Goal: Transaction & Acquisition: Download file/media

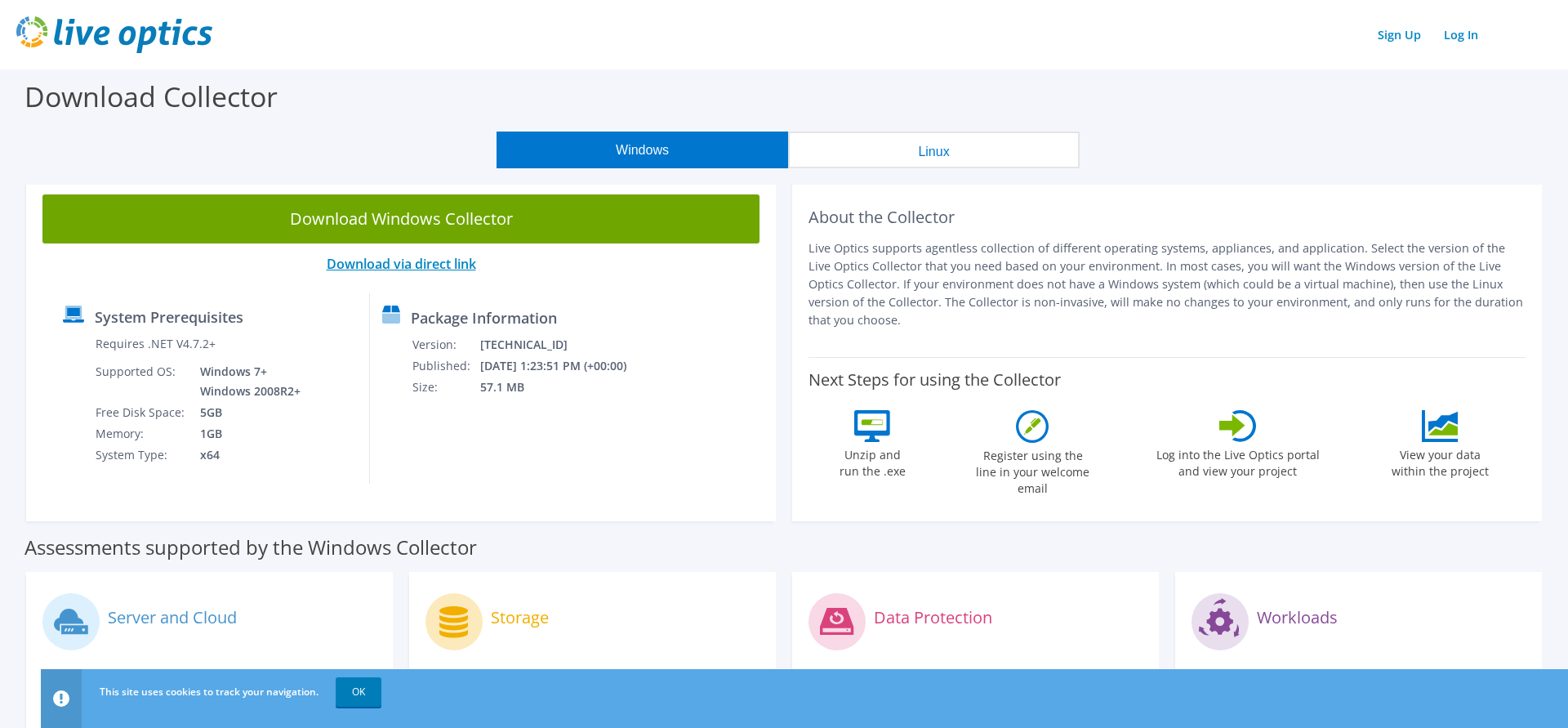
click at [427, 267] on link "Download via direct link" at bounding box center [401, 264] width 150 height 18
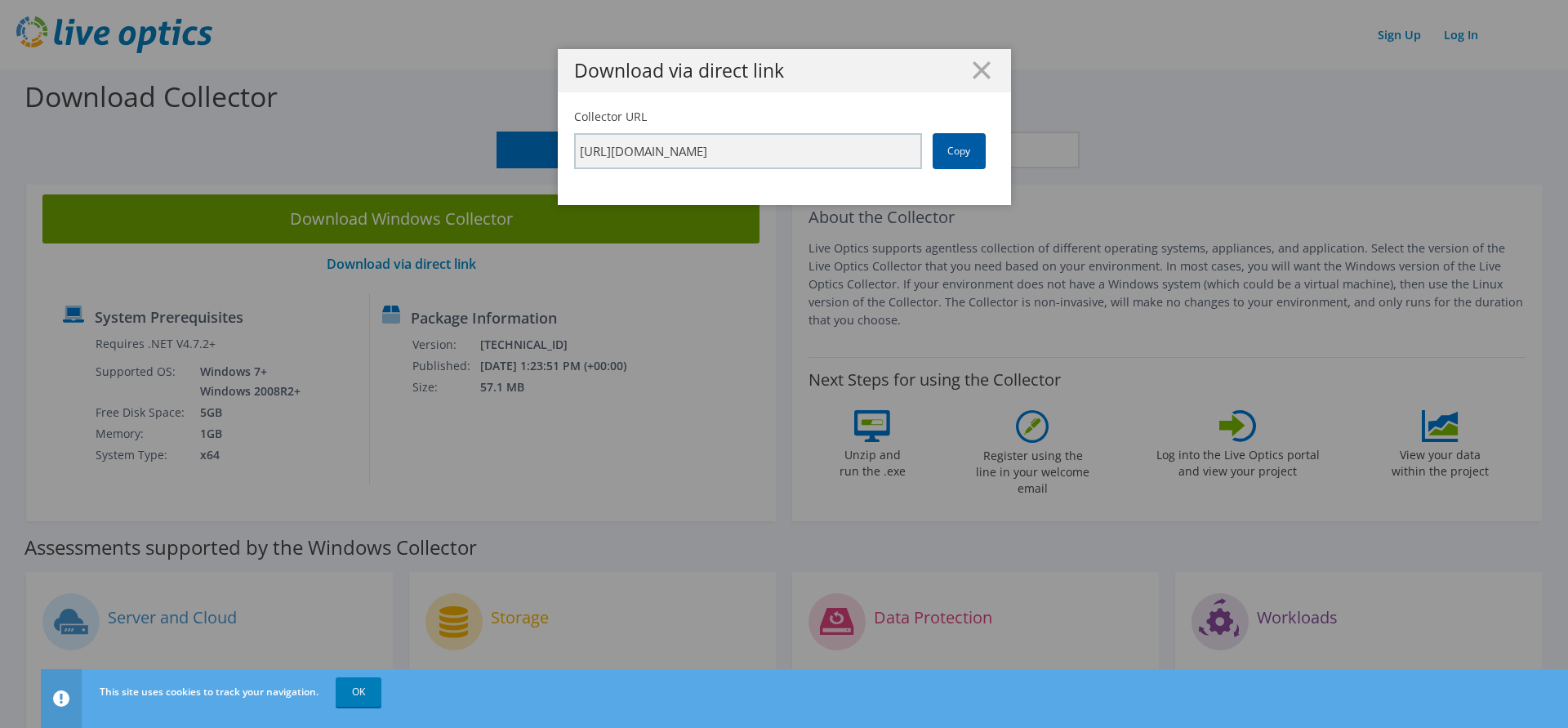
click at [965, 151] on link "Copy" at bounding box center [959, 151] width 53 height 36
click at [980, 73] on line at bounding box center [982, 70] width 16 height 16
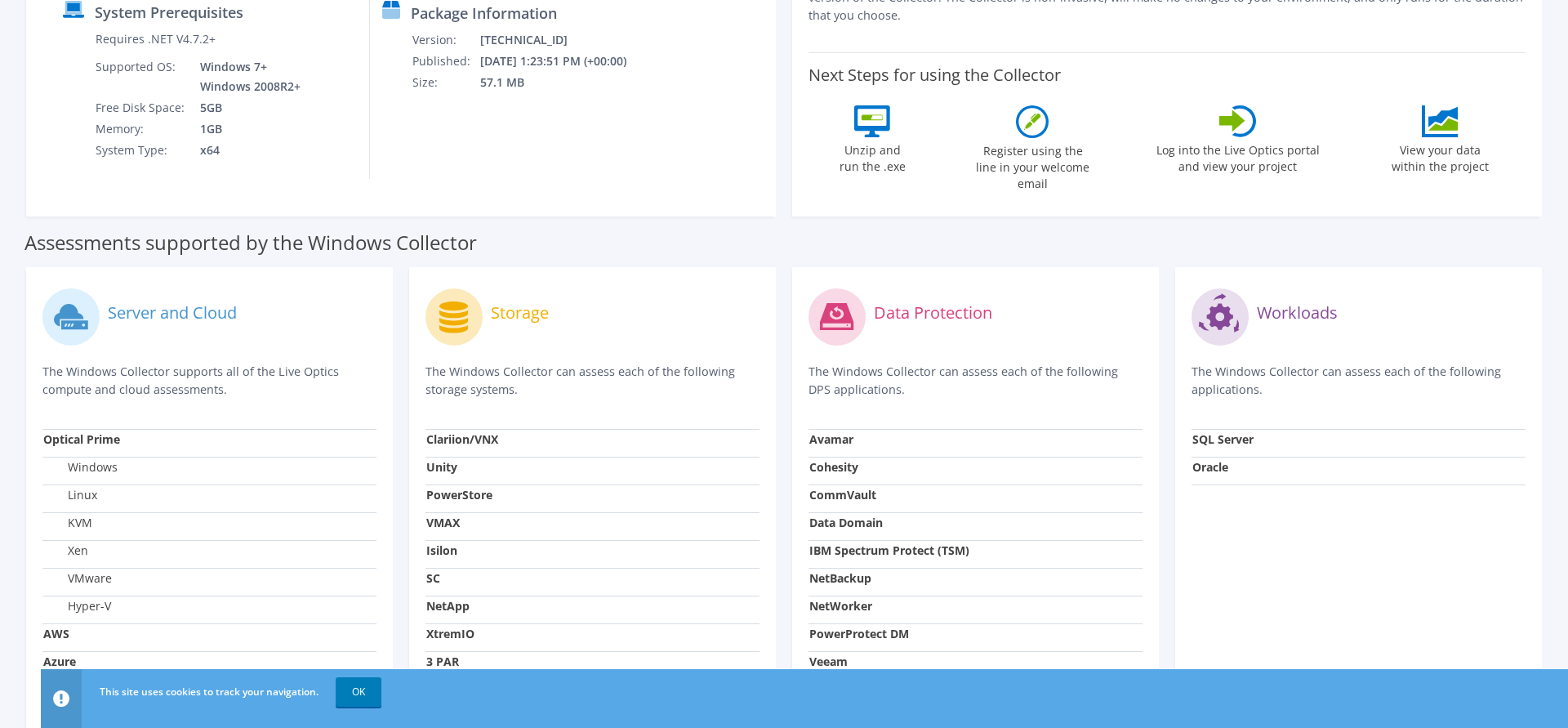
scroll to position [416, 0]
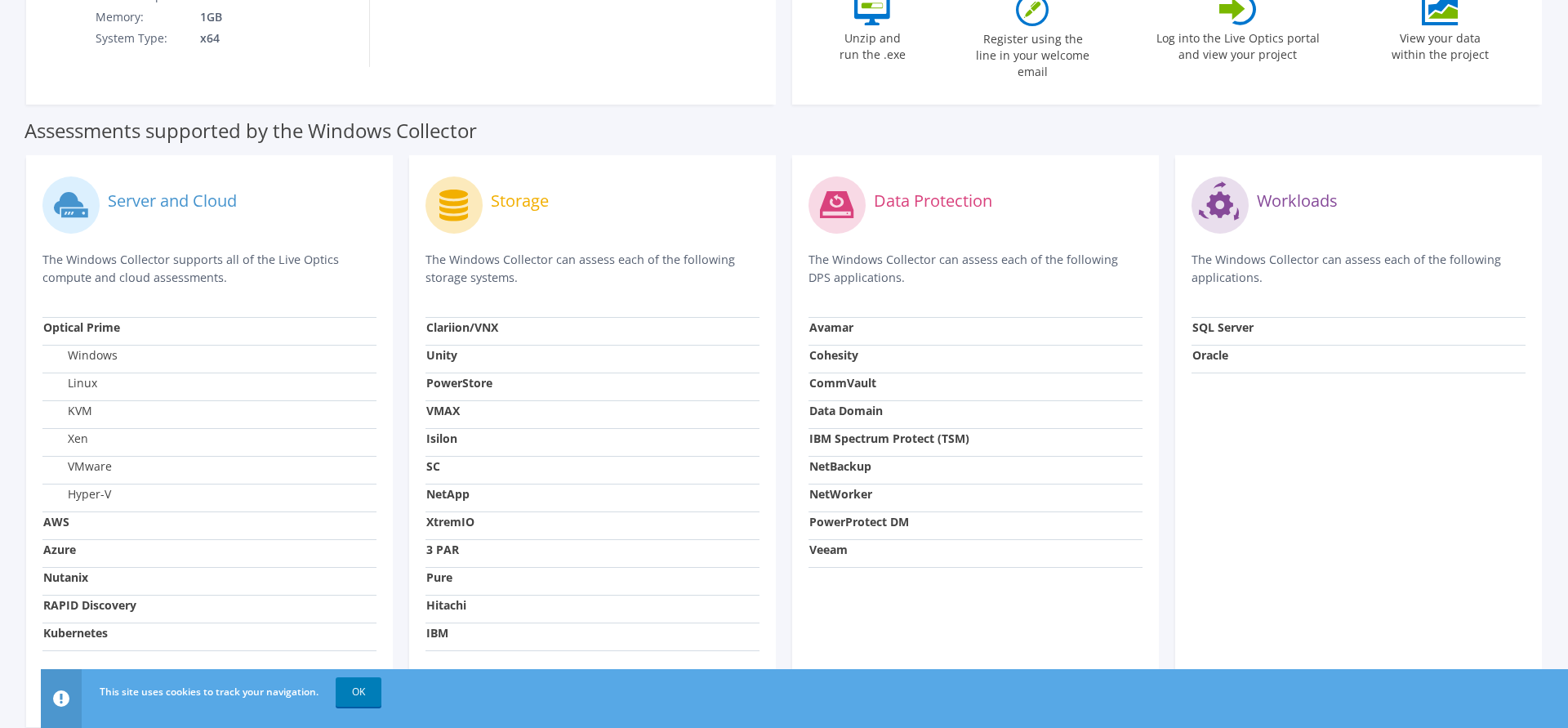
click at [96, 348] on label "Windows" at bounding box center [80, 356] width 74 height 16
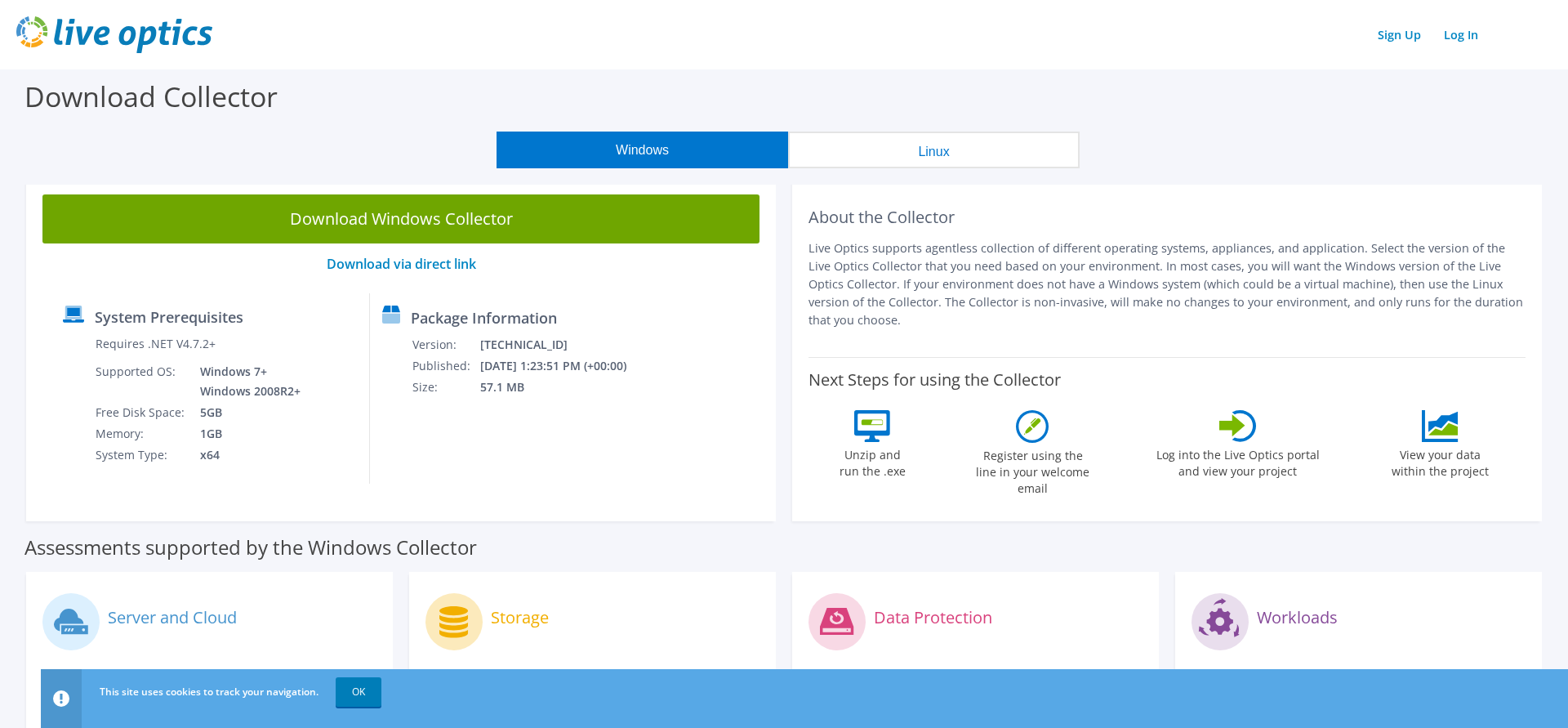
click at [710, 83] on div "Download Collector" at bounding box center [784, 101] width 1552 height 62
click at [1458, 38] on link "Log In" at bounding box center [1461, 34] width 51 height 24
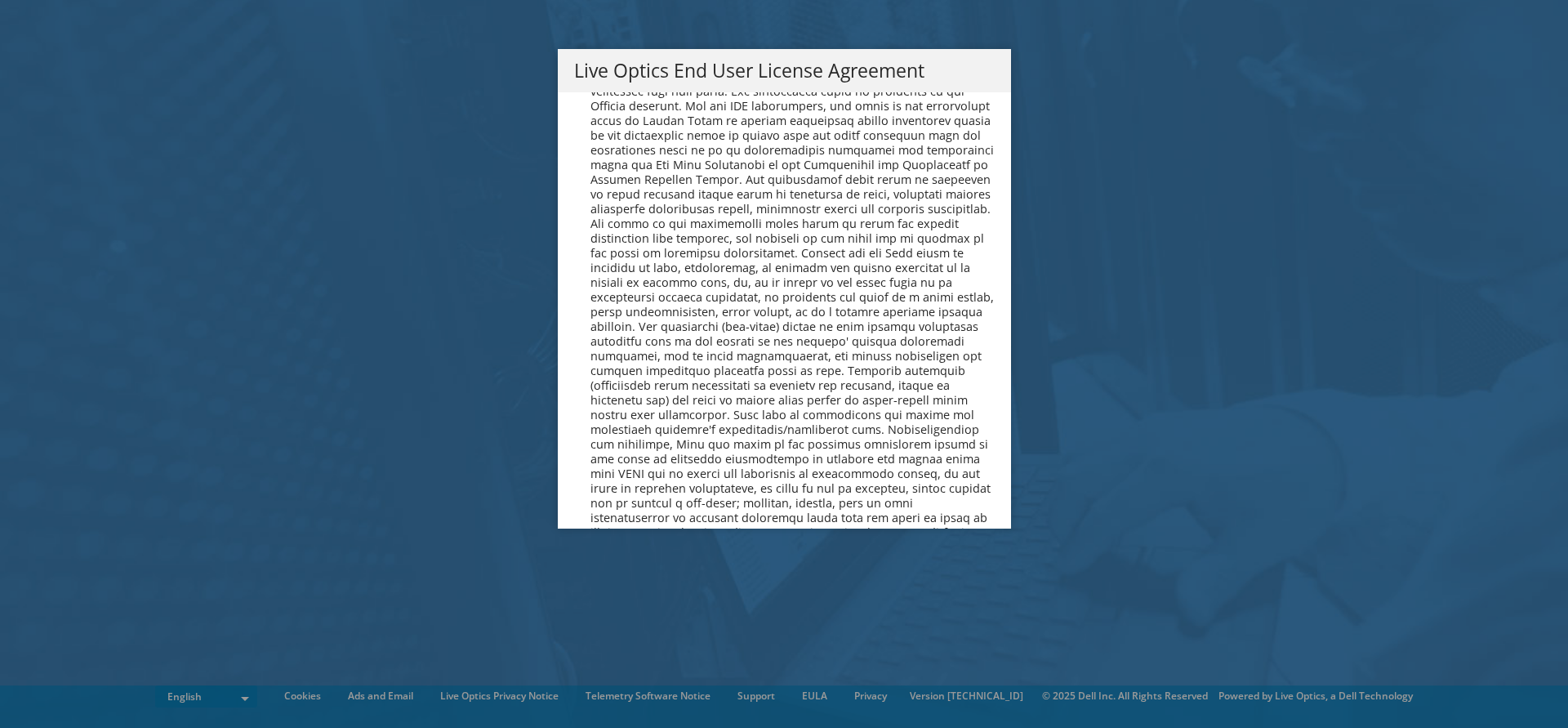
scroll to position [5988, 0]
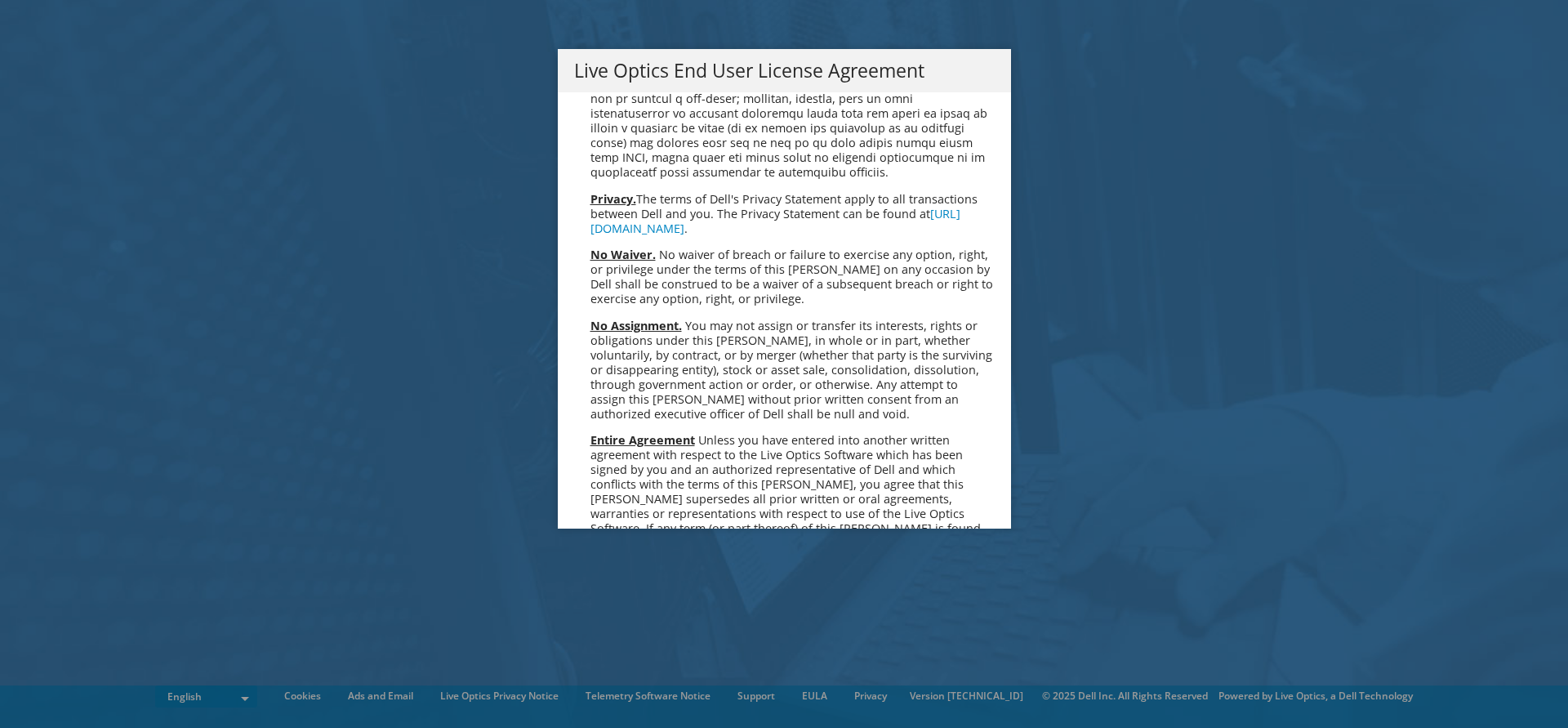
click at [608, 681] on link "Accept" at bounding box center [616, 701] width 83 height 39
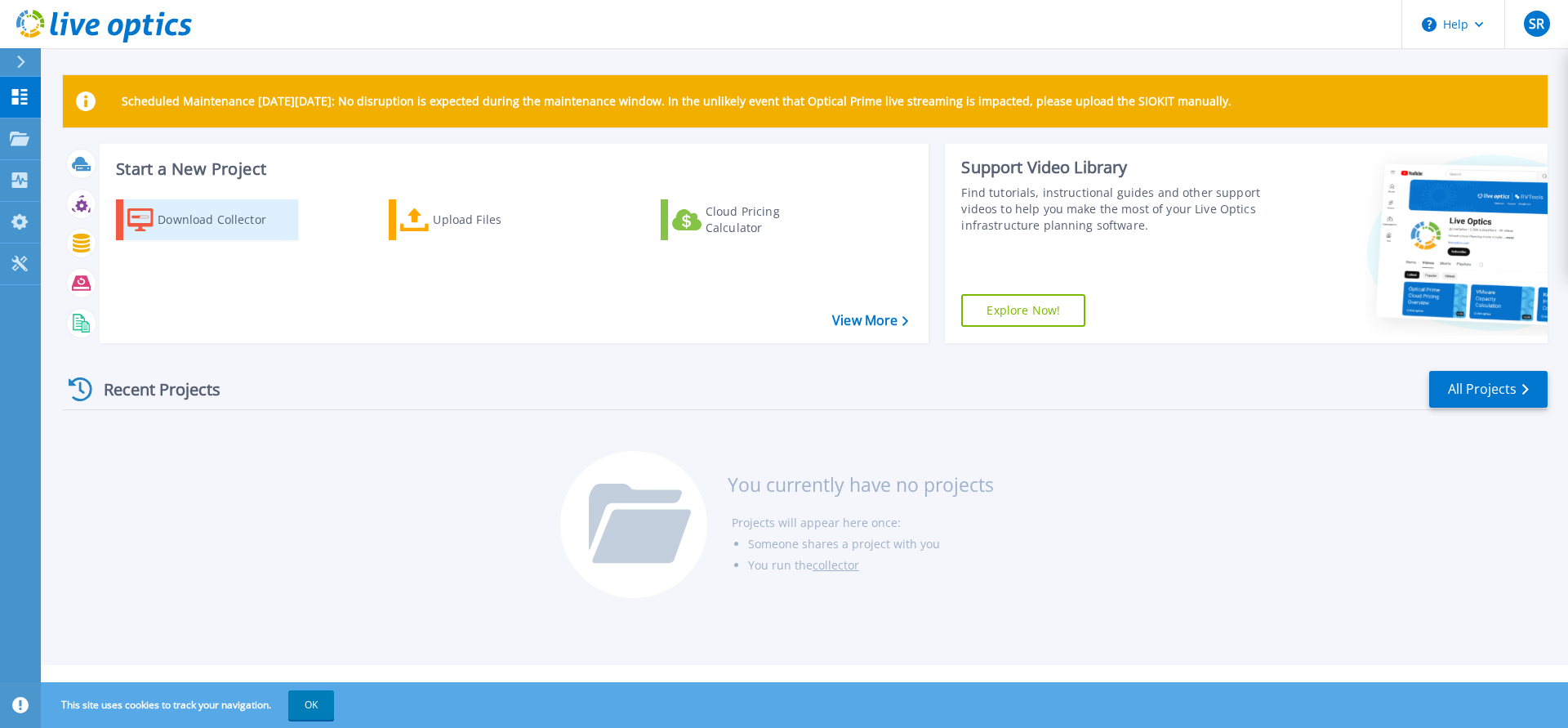
click at [202, 223] on div "Download Collector" at bounding box center [223, 220] width 131 height 33
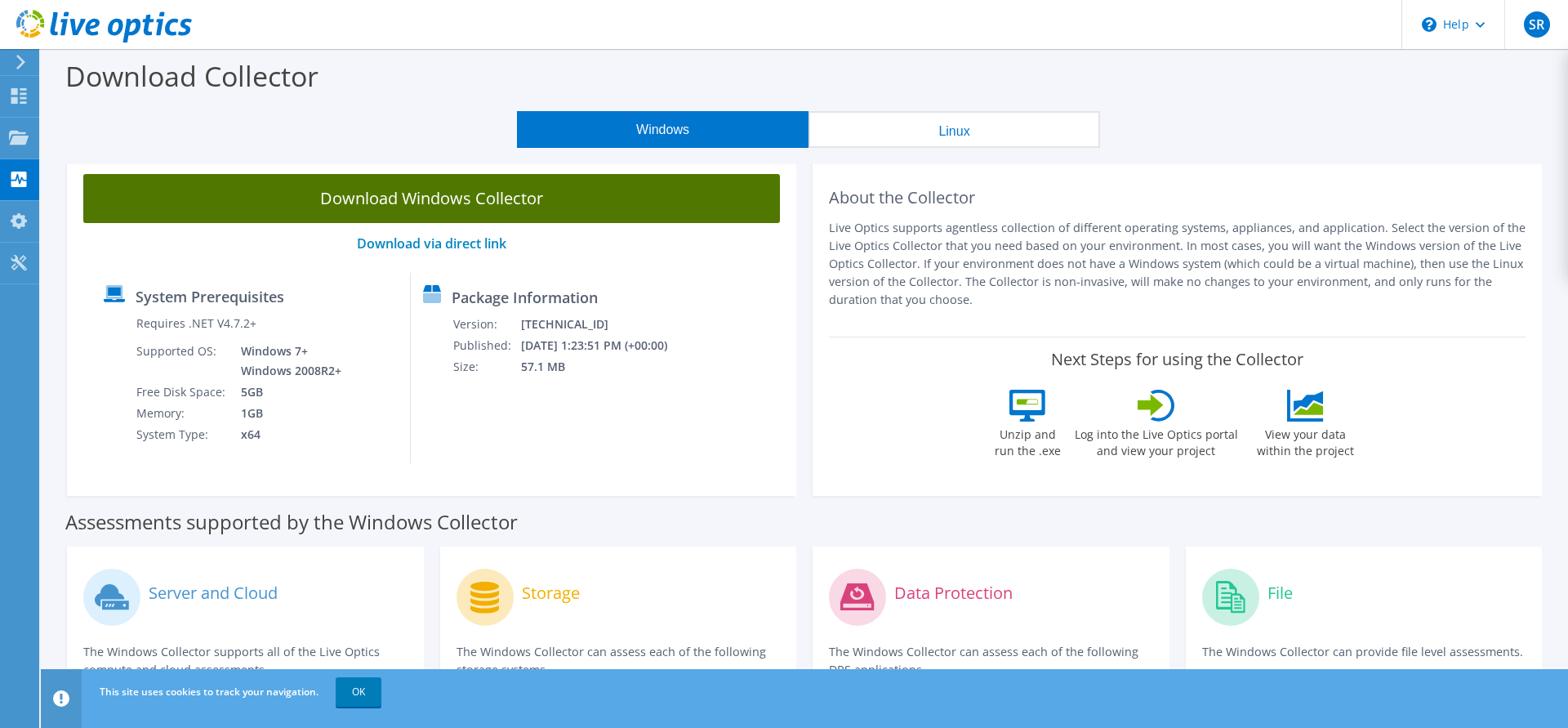
click at [339, 204] on link "Download Windows Collector" at bounding box center [432, 199] width 697 height 49
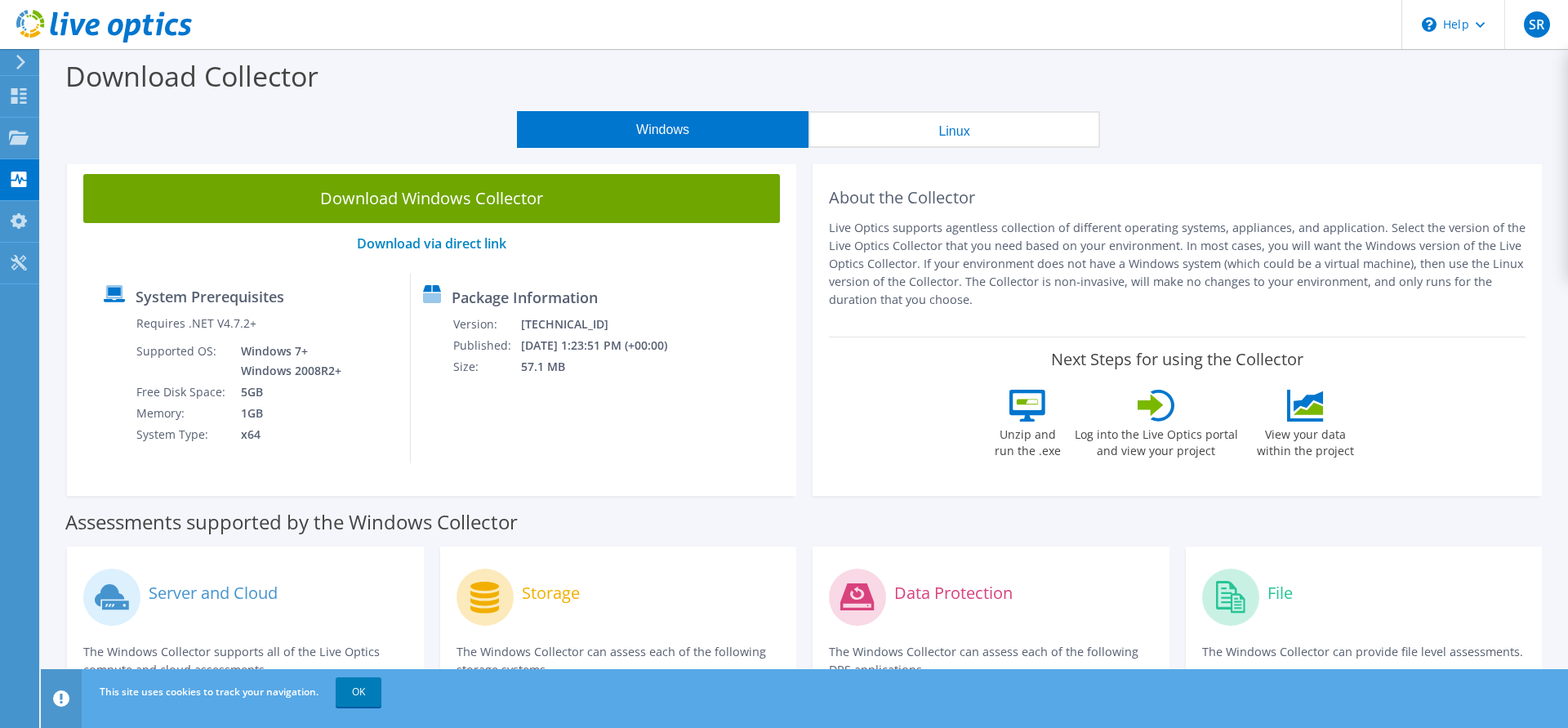
click at [20, 64] on icon at bounding box center [20, 62] width 12 height 15
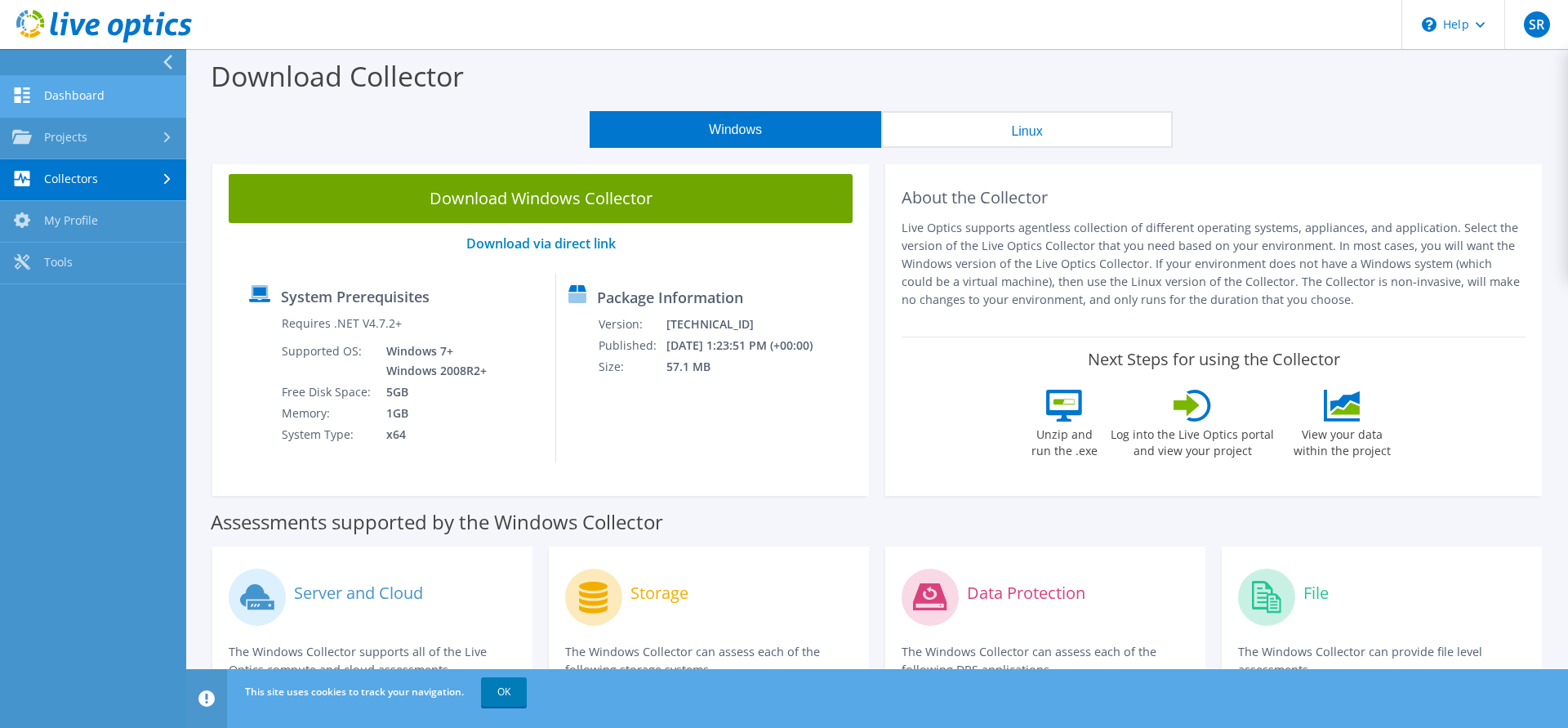
click at [93, 99] on link "Dashboard" at bounding box center [93, 97] width 186 height 42
